Goal: Information Seeking & Learning: Learn about a topic

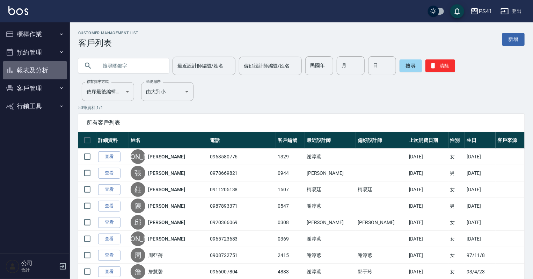
click at [43, 73] on button "報表及分析" at bounding box center [35, 70] width 64 height 18
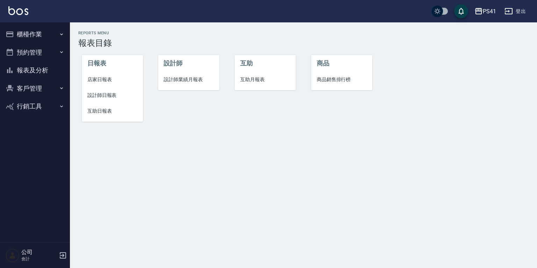
click at [102, 94] on span "設計師日報表" at bounding box center [112, 95] width 50 height 7
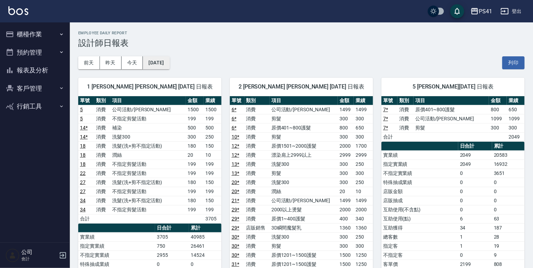
click at [158, 59] on button "[DATE]" at bounding box center [156, 62] width 27 height 13
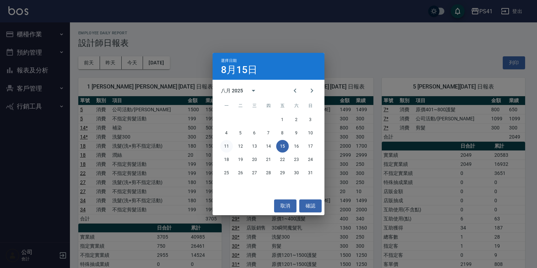
click at [228, 146] on button "11" at bounding box center [226, 146] width 13 height 13
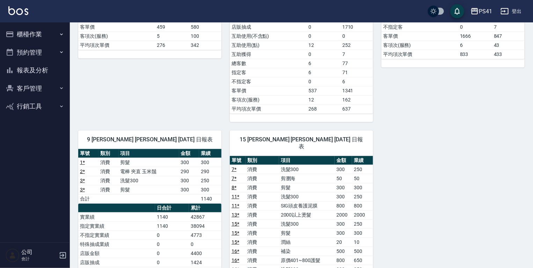
scroll to position [252, 0]
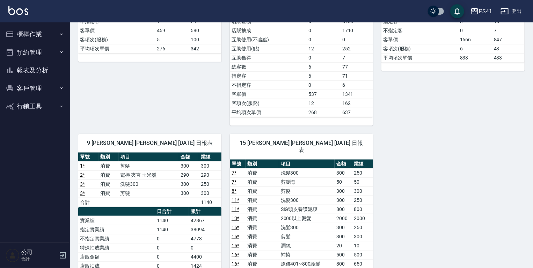
click at [40, 71] on button "報表及分析" at bounding box center [35, 70] width 64 height 18
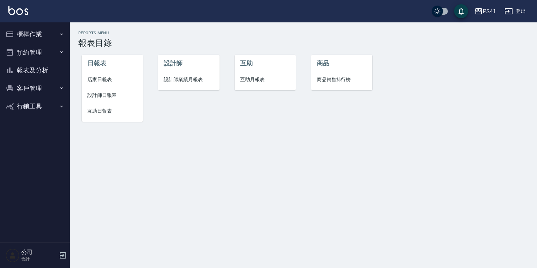
click at [205, 75] on li "設計師業績月報表" at bounding box center [188, 80] width 61 height 16
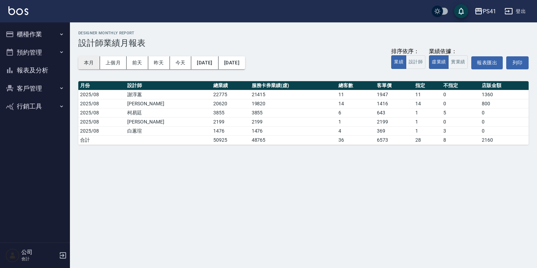
click at [88, 62] on button "本月" at bounding box center [89, 62] width 22 height 13
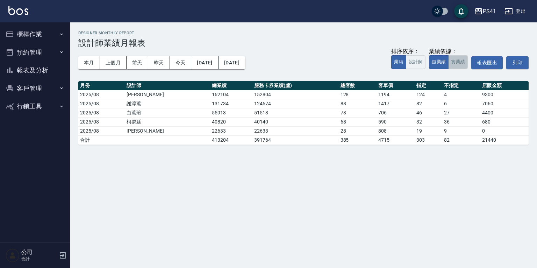
click at [460, 61] on button "實業績" at bounding box center [458, 62] width 20 height 14
click at [435, 65] on button "虛業績" at bounding box center [439, 62] width 20 height 14
click at [463, 61] on button "實業績" at bounding box center [458, 62] width 20 height 14
click at [444, 62] on button "虛業績" at bounding box center [439, 62] width 20 height 14
click at [460, 62] on button "實業績" at bounding box center [458, 62] width 20 height 14
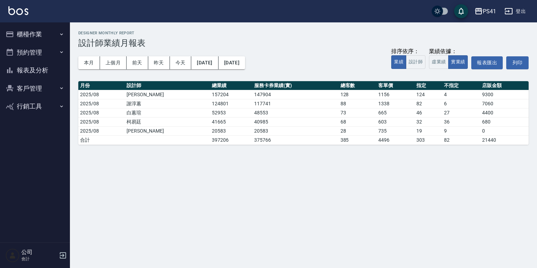
click at [43, 68] on button "報表及分析" at bounding box center [35, 70] width 64 height 18
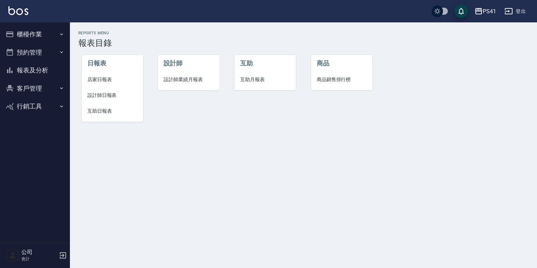
click at [114, 110] on span "互助日報表" at bounding box center [112, 110] width 50 height 7
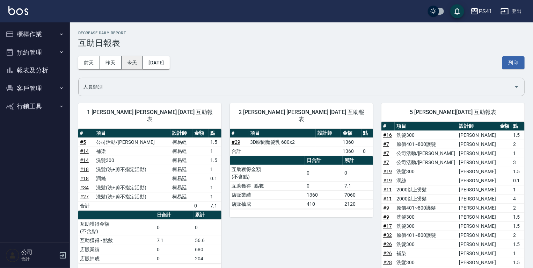
click at [139, 62] on button "今天" at bounding box center [133, 62] width 22 height 13
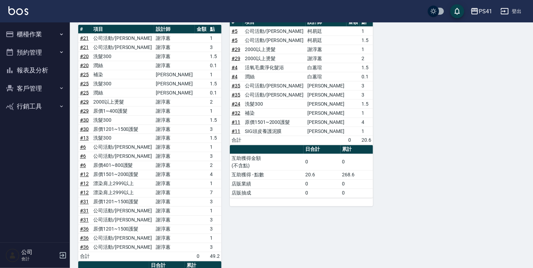
scroll to position [475, 0]
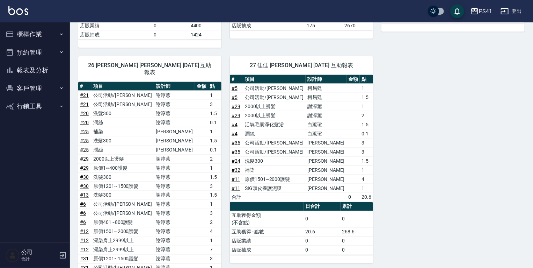
click at [42, 88] on button "客戶管理" at bounding box center [35, 88] width 64 height 18
click at [49, 74] on button "報表及分析" at bounding box center [35, 70] width 64 height 18
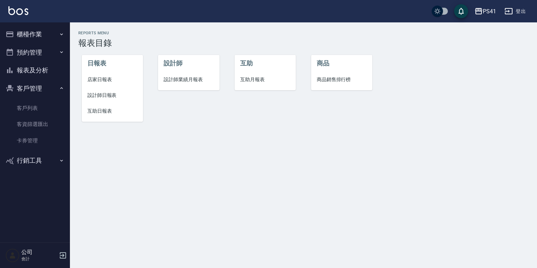
click at [239, 80] on li "互助月報表" at bounding box center [264, 80] width 61 height 16
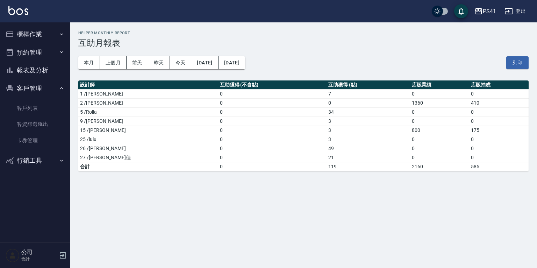
click at [86, 70] on div "本月 上個月 [DATE] [DATE] [DATE] [DATE] [DATE] 列印" at bounding box center [303, 63] width 450 height 30
click at [89, 65] on button "本月" at bounding box center [89, 62] width 22 height 13
click at [48, 75] on button "報表及分析" at bounding box center [35, 70] width 64 height 18
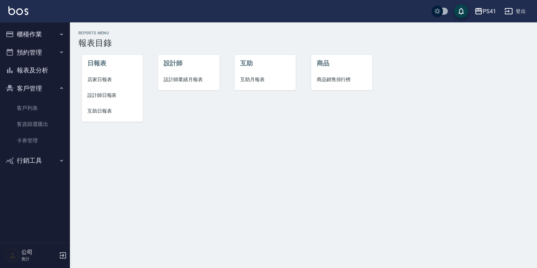
click at [104, 110] on span "互助日報表" at bounding box center [112, 110] width 50 height 7
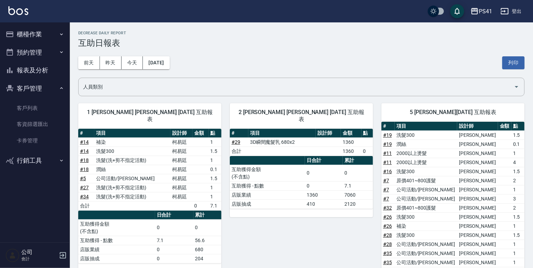
click at [42, 64] on button "報表及分析" at bounding box center [35, 70] width 64 height 18
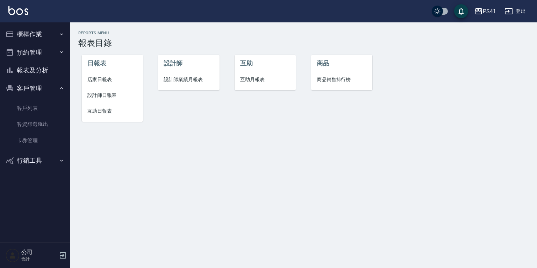
click at [98, 98] on span "設計師日報表" at bounding box center [112, 95] width 50 height 7
